Goal: Information Seeking & Learning: Find specific fact

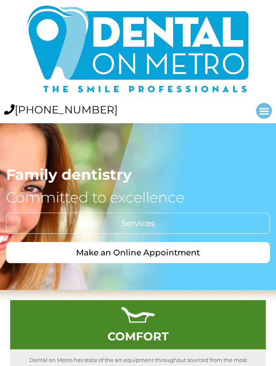
click at [264, 107] on icon "Menu Toggle" at bounding box center [264, 111] width 11 height 11
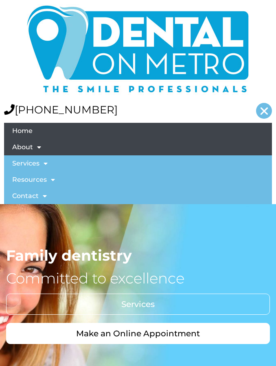
click at [24, 153] on link "About" at bounding box center [138, 147] width 268 height 16
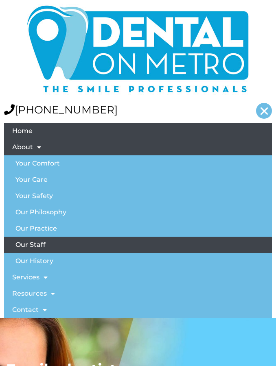
click at [39, 247] on link "Our Staff" at bounding box center [138, 245] width 268 height 16
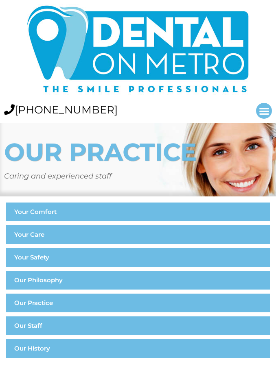
click at [260, 108] on icon "Menu Toggle" at bounding box center [264, 111] width 11 height 11
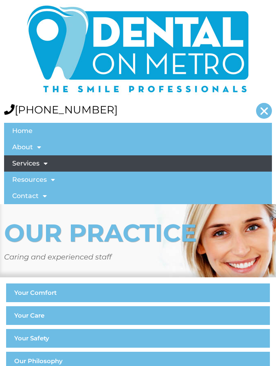
click at [35, 167] on link "Services" at bounding box center [138, 163] width 268 height 16
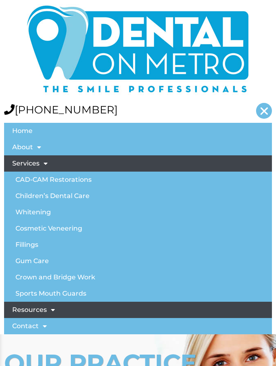
click at [26, 308] on link "Resources" at bounding box center [138, 310] width 268 height 16
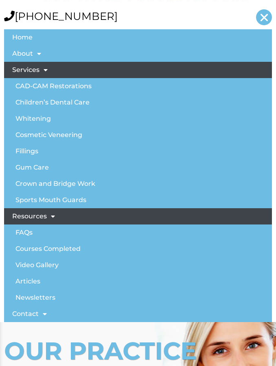
scroll to position [99, 0]
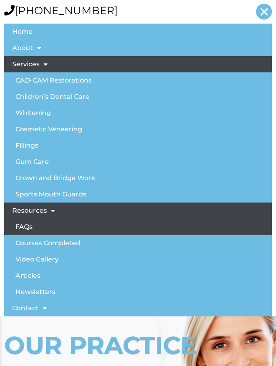
click at [37, 228] on link "FAQs" at bounding box center [138, 227] width 268 height 16
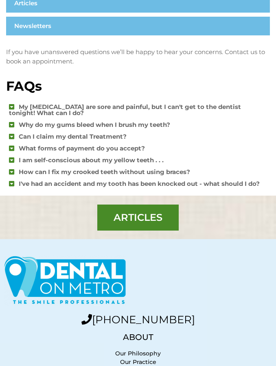
scroll to position [277, 0]
click at [78, 150] on link "What forms of payment do you accept?" at bounding box center [82, 148] width 126 height 8
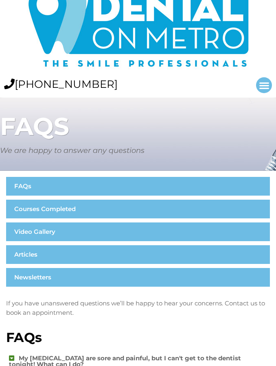
scroll to position [0, 0]
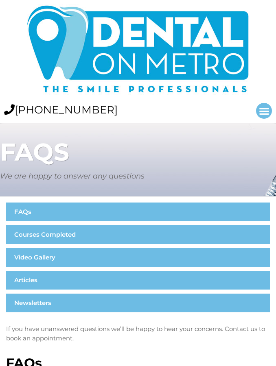
click at [261, 108] on icon "Menu Toggle" at bounding box center [264, 111] width 11 height 11
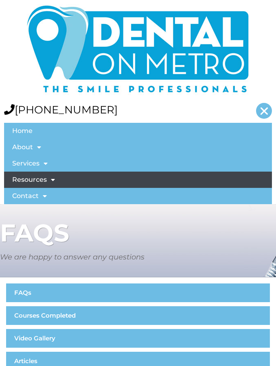
click at [44, 181] on link "Resources" at bounding box center [138, 180] width 268 height 16
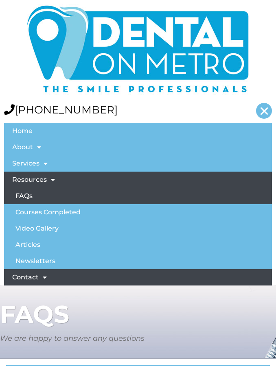
click at [35, 273] on link "Contact" at bounding box center [138, 277] width 268 height 16
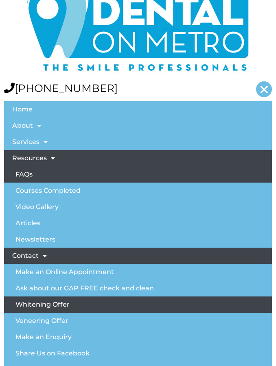
scroll to position [22, 0]
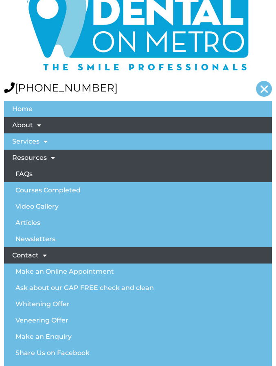
click at [42, 129] on link "About" at bounding box center [138, 126] width 268 height 16
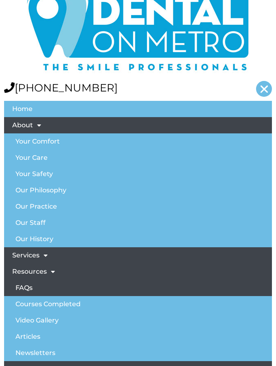
click at [42, 255] on span at bounding box center [43, 255] width 8 height 15
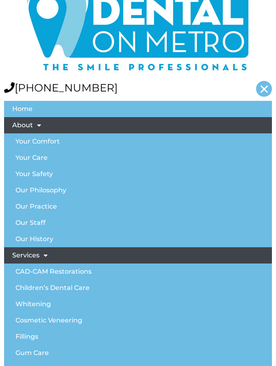
scroll to position [0, 0]
